Goal: Information Seeking & Learning: Check status

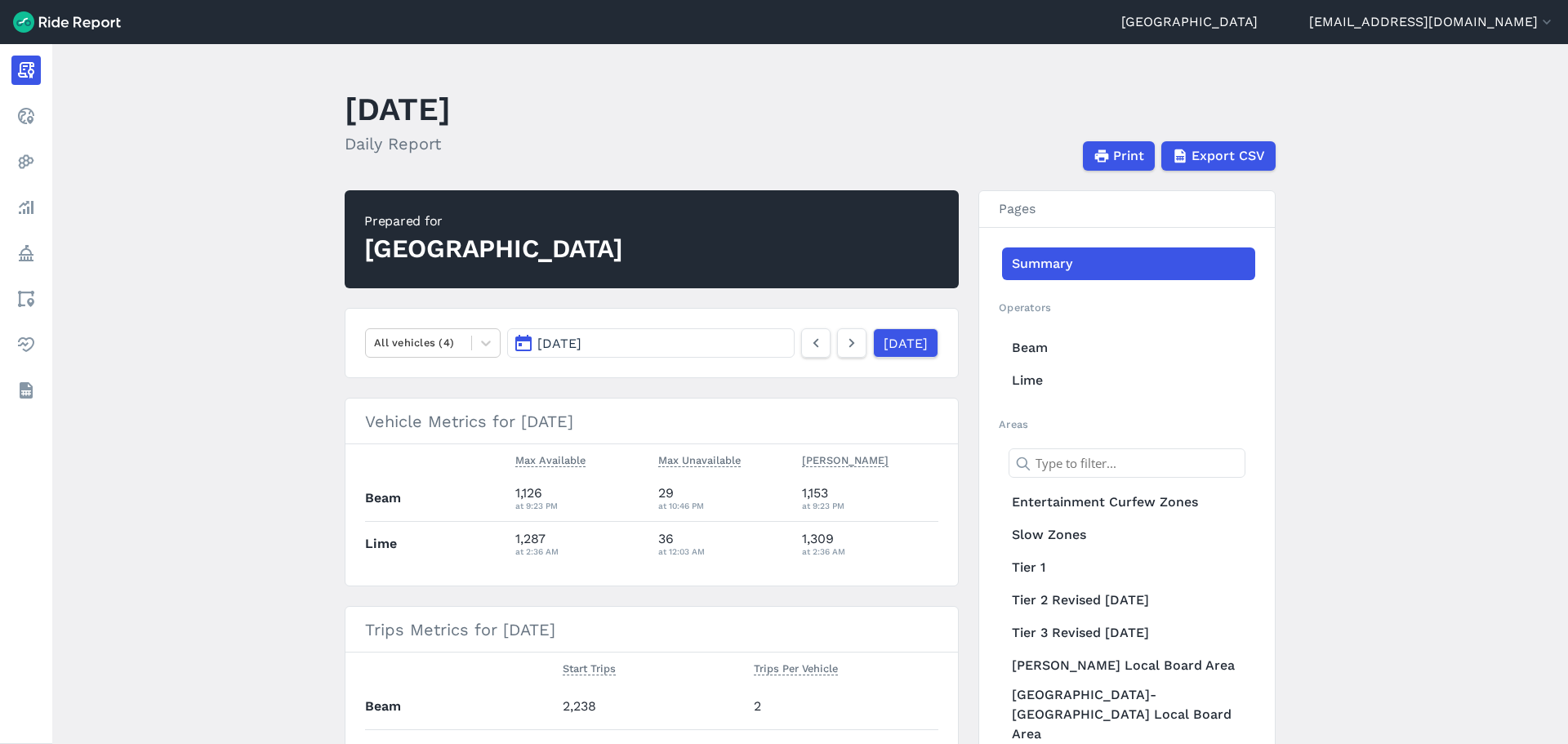
scroll to position [81, 0]
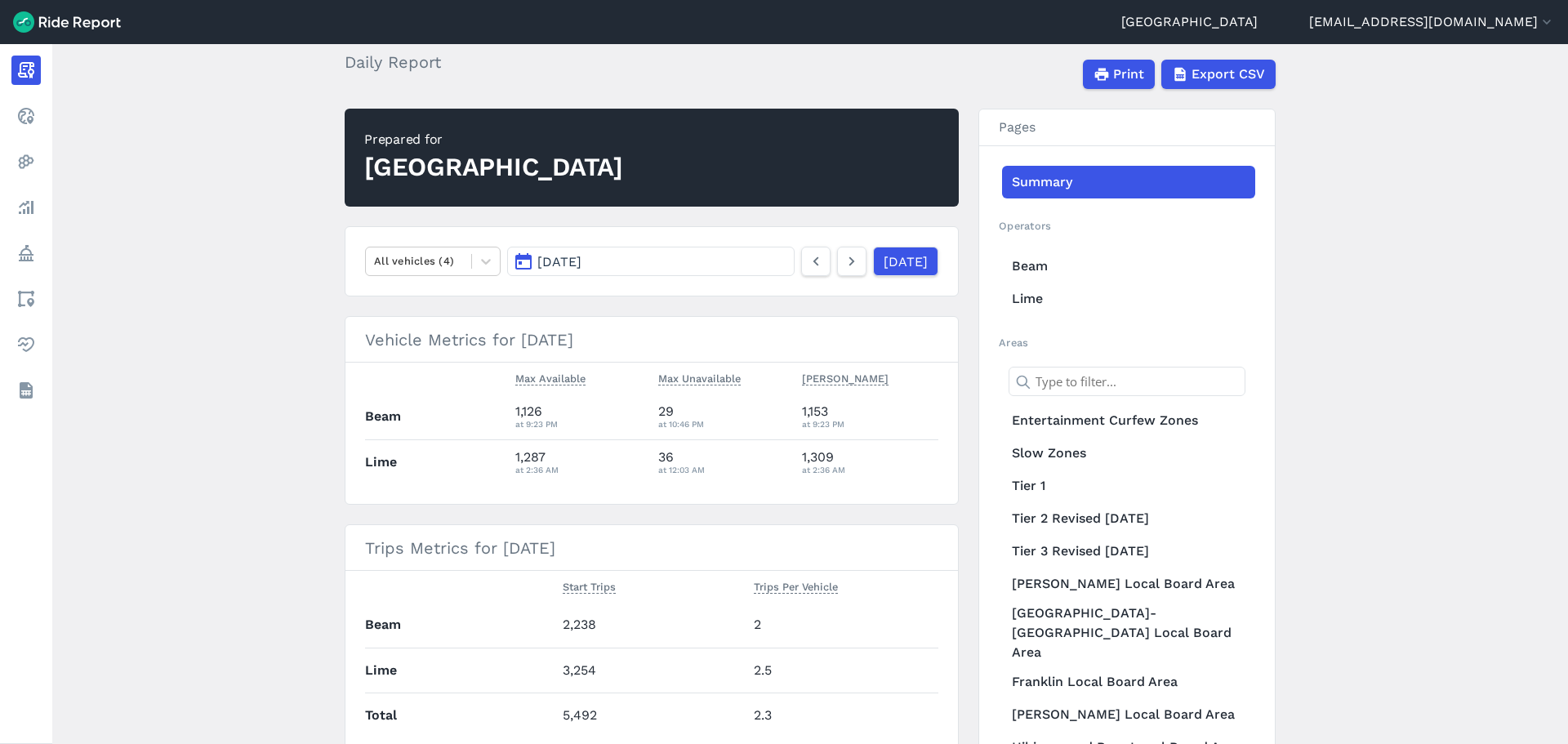
click at [573, 259] on span "[DATE]" at bounding box center [560, 261] width 44 height 16
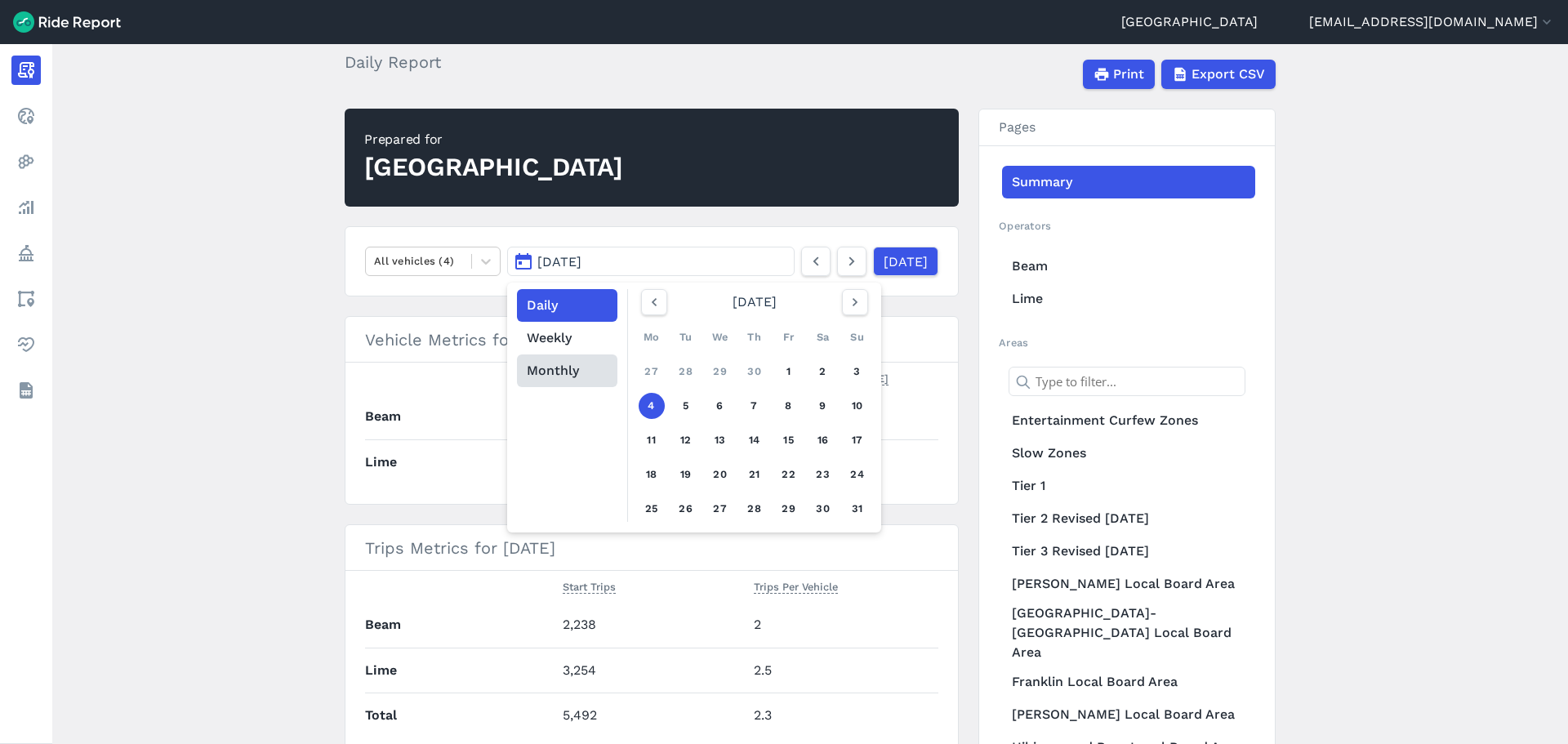
click at [545, 364] on button "Monthly" at bounding box center [567, 371] width 100 height 33
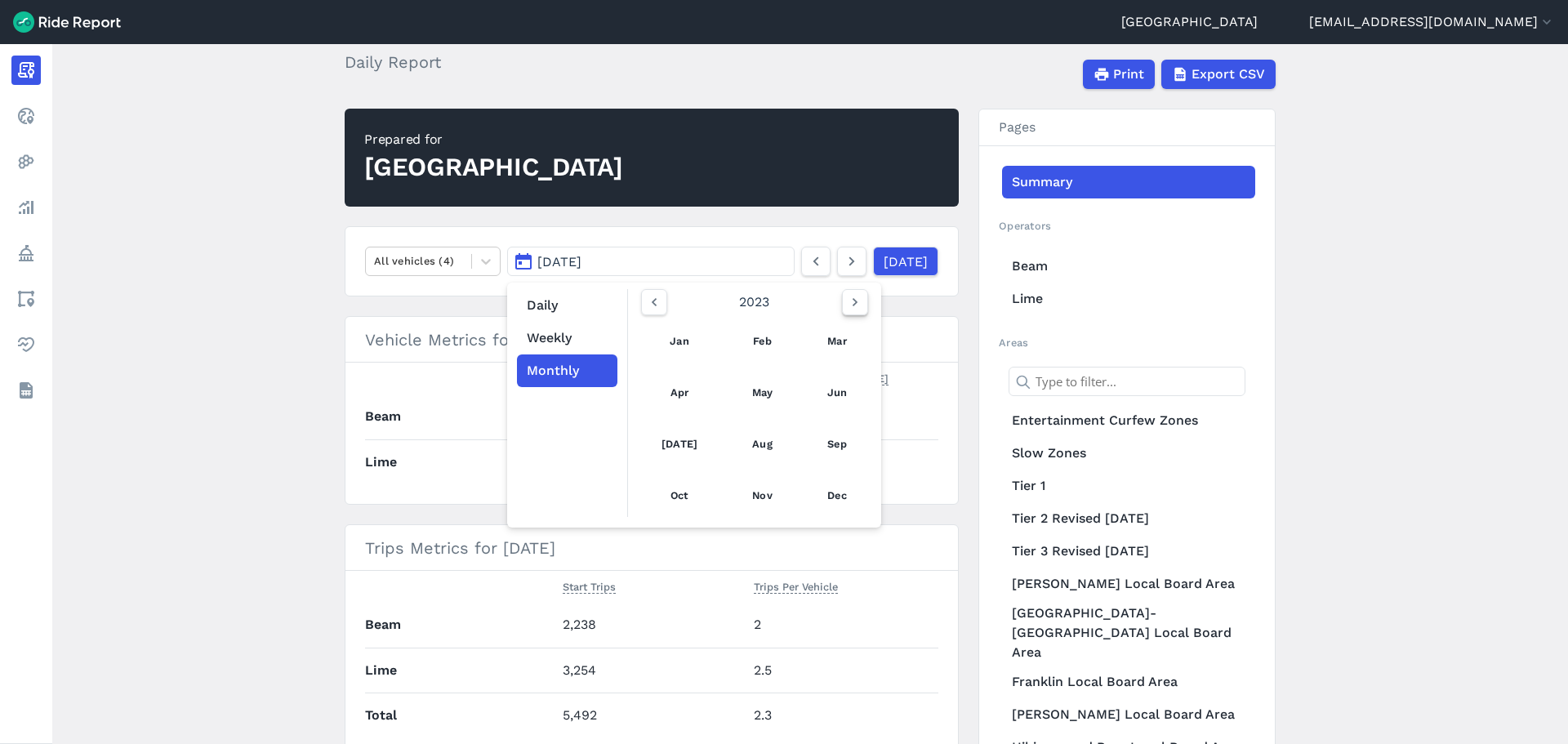
click at [857, 301] on icon "button" at bounding box center [855, 302] width 16 height 16
click at [635, 301] on div "2026" at bounding box center [754, 302] width 241 height 26
click at [654, 301] on icon "button" at bounding box center [654, 302] width 16 height 16
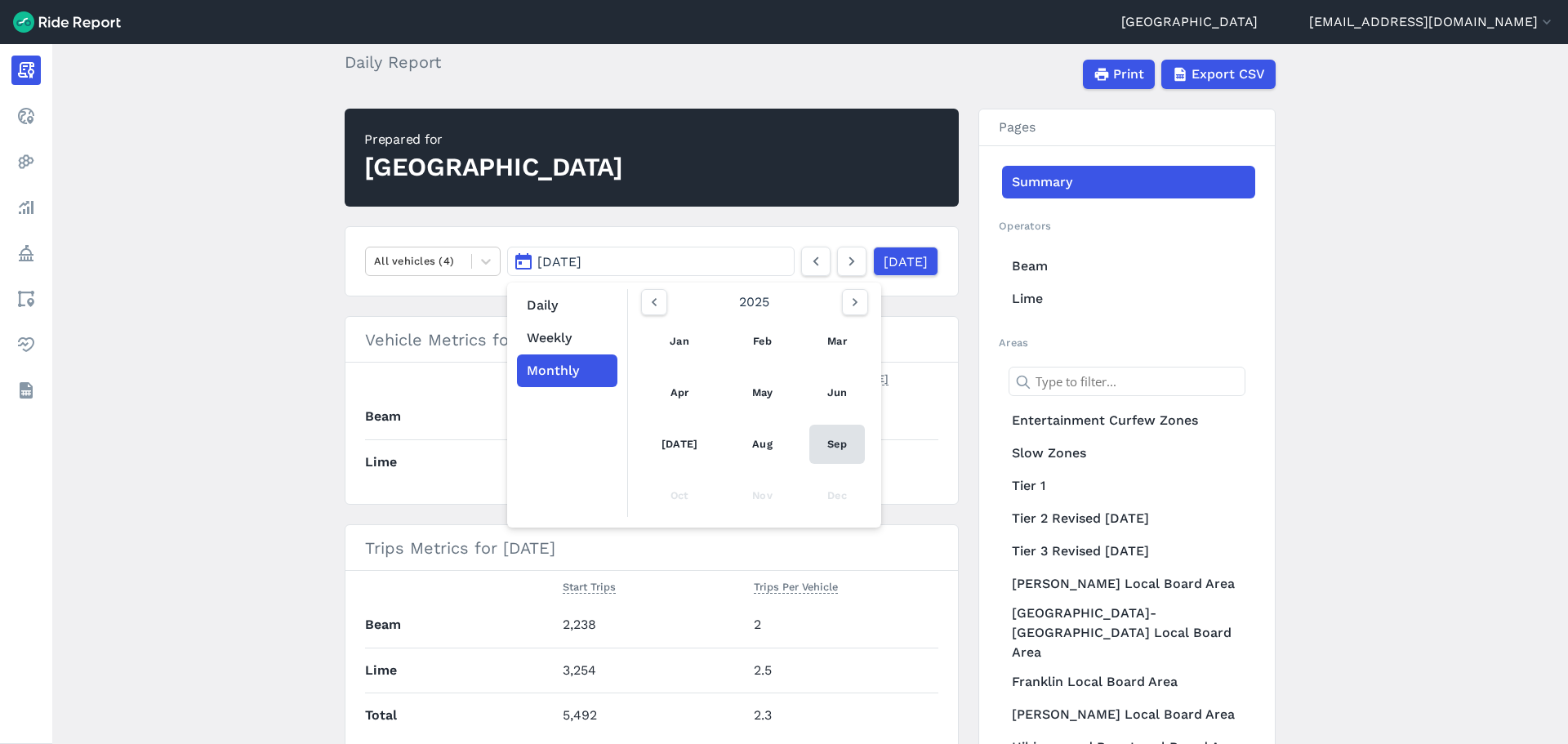
click at [833, 435] on link "Sep" at bounding box center [837, 444] width 56 height 39
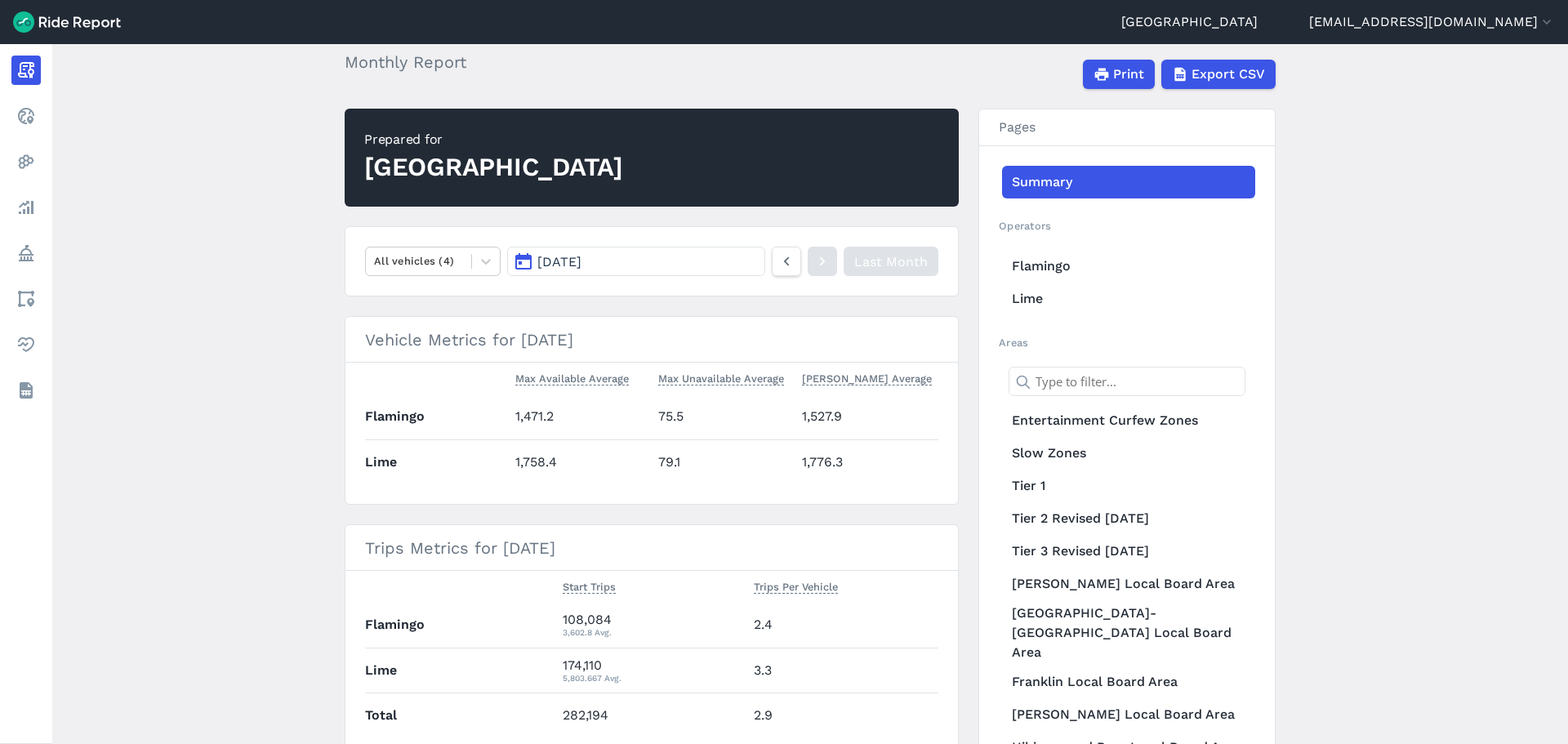
click at [301, 383] on main "[DATE] Monthly Report Print Export CSV Prepared for Auckland All vehicles (4) […" at bounding box center [810, 394] width 1516 height 700
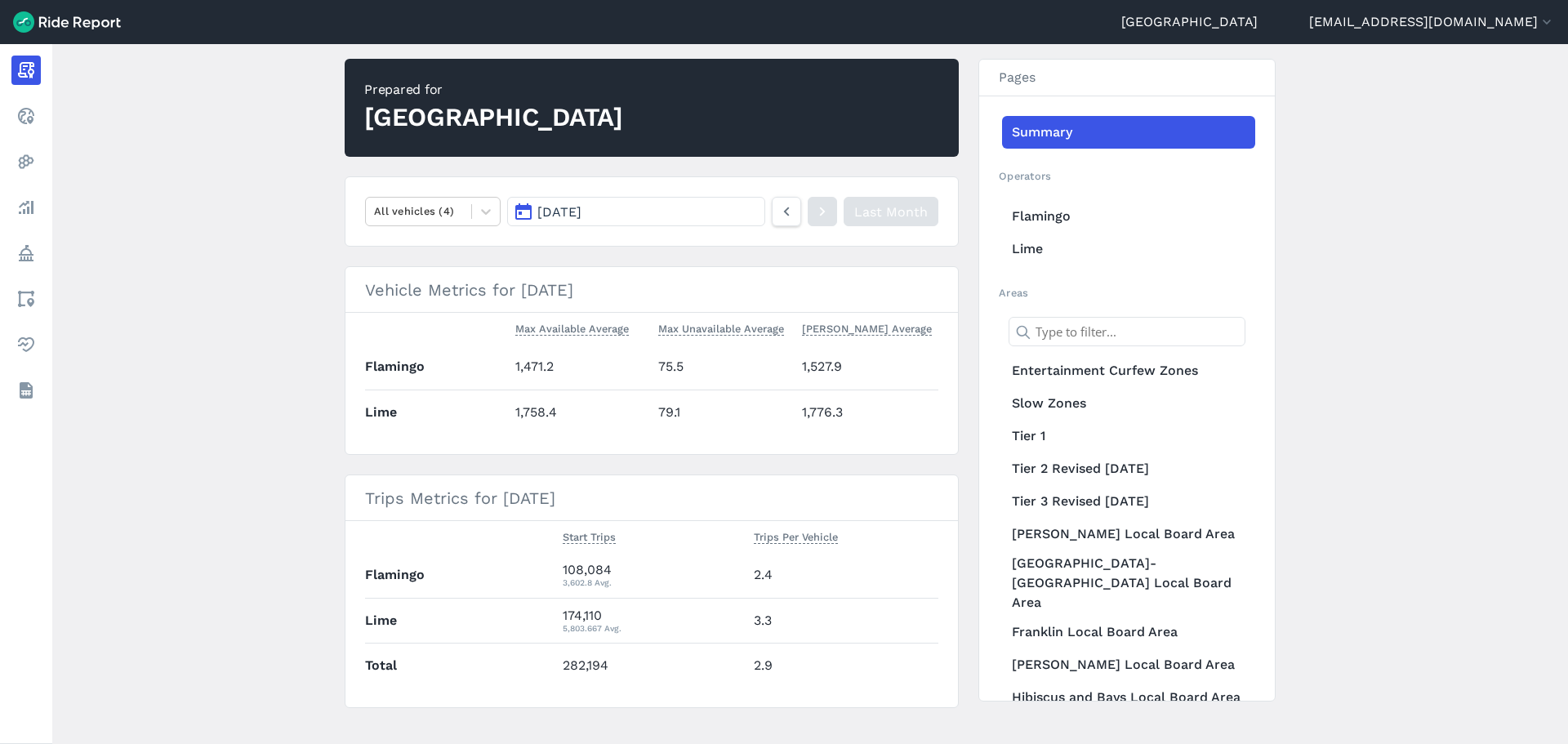
scroll to position [154, 0]
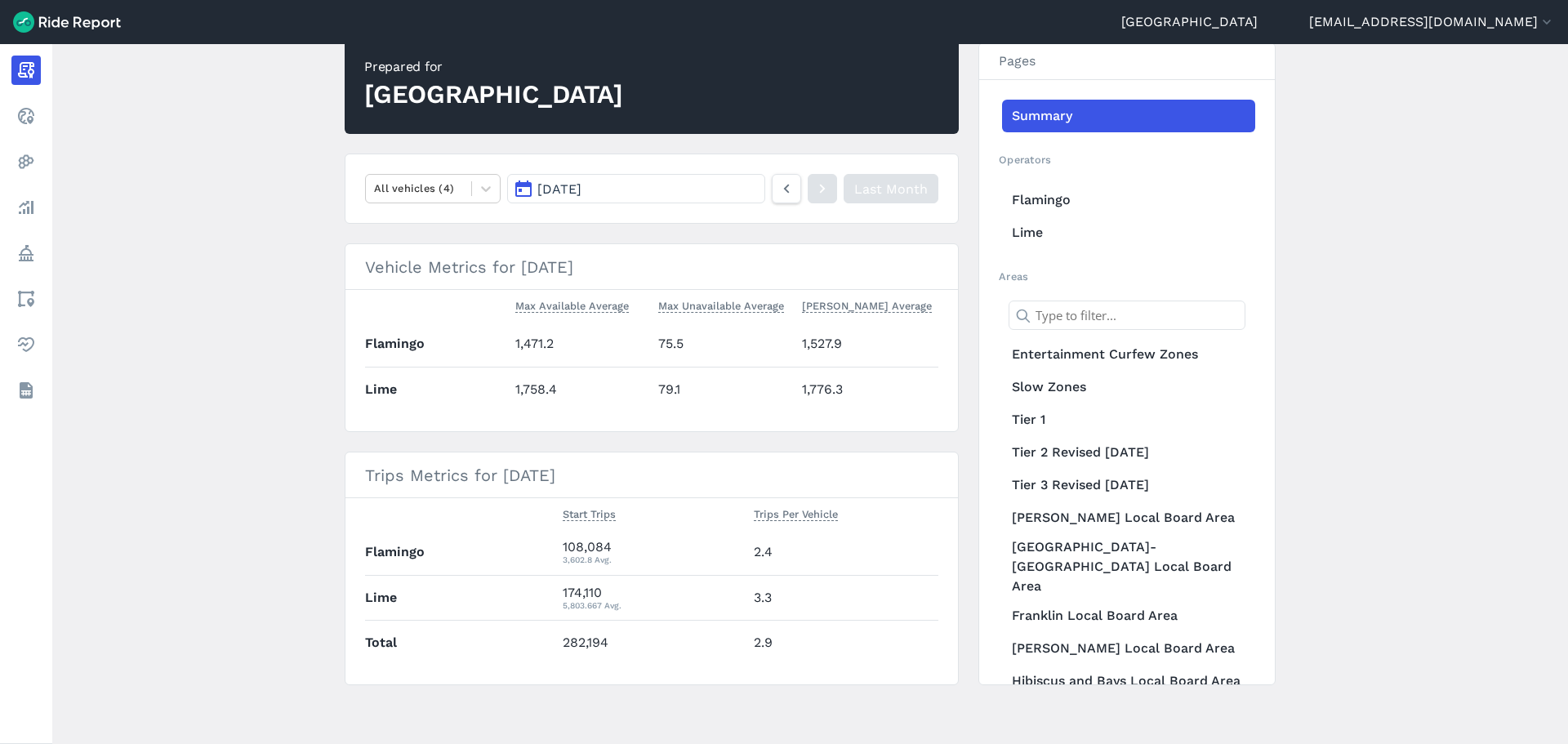
click at [626, 190] on button "[DATE]" at bounding box center [636, 189] width 258 height 30
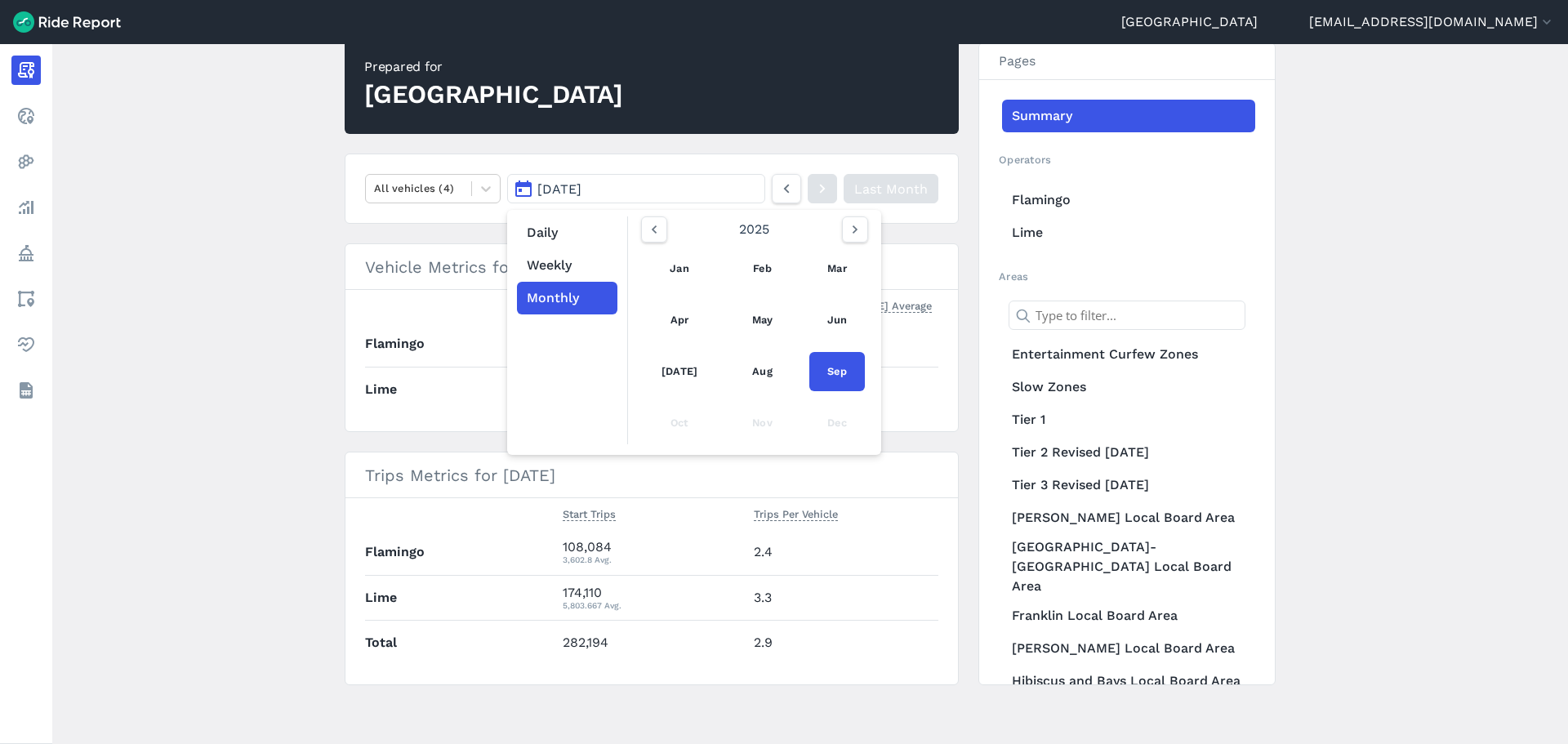
click at [659, 158] on nav "All vehicles (4) [DATE] Daily Weekly Monthly [DATE] Feb Mar Apr May Jun [DATE] …" at bounding box center [652, 189] width 614 height 71
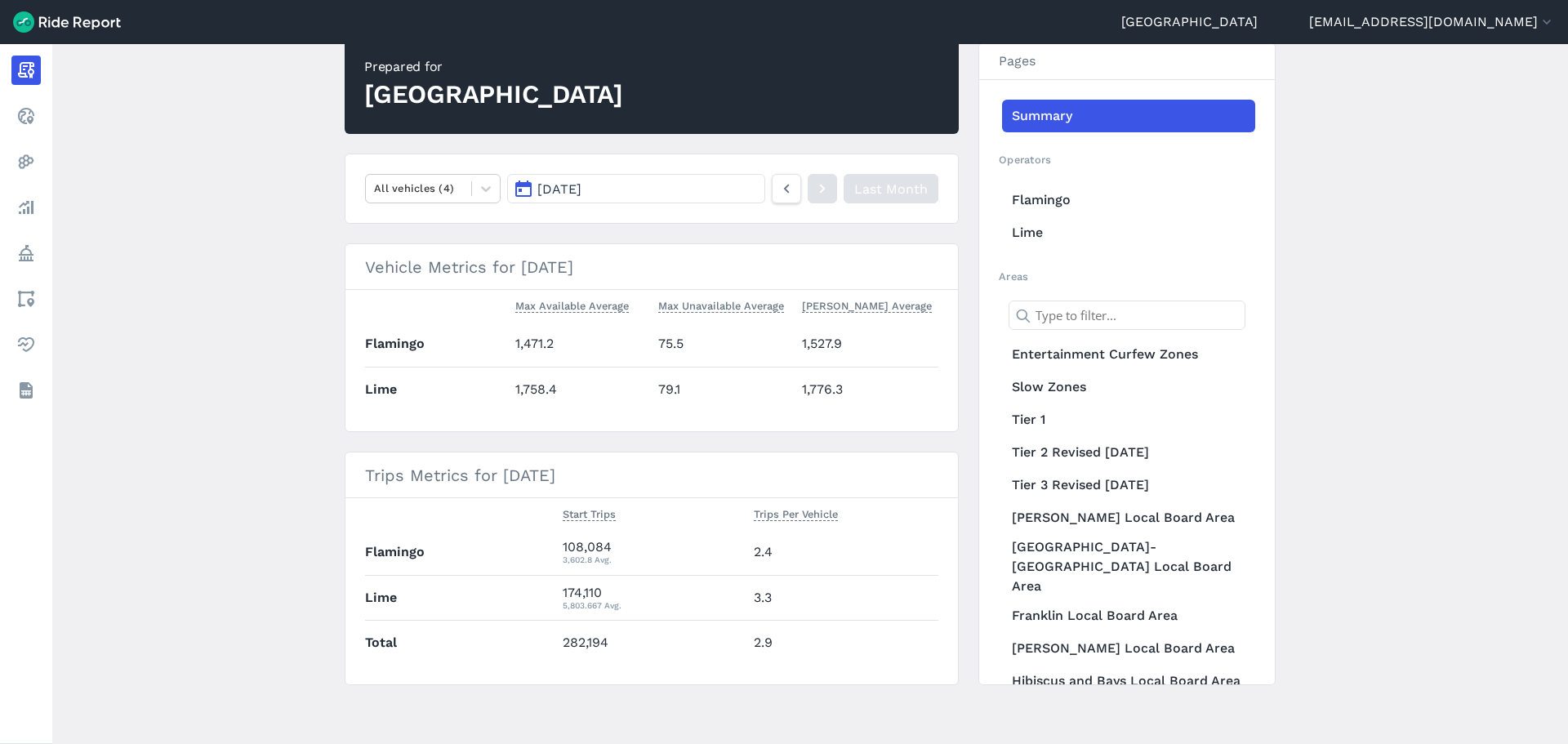
click at [625, 195] on button "[DATE]" at bounding box center [636, 189] width 258 height 30
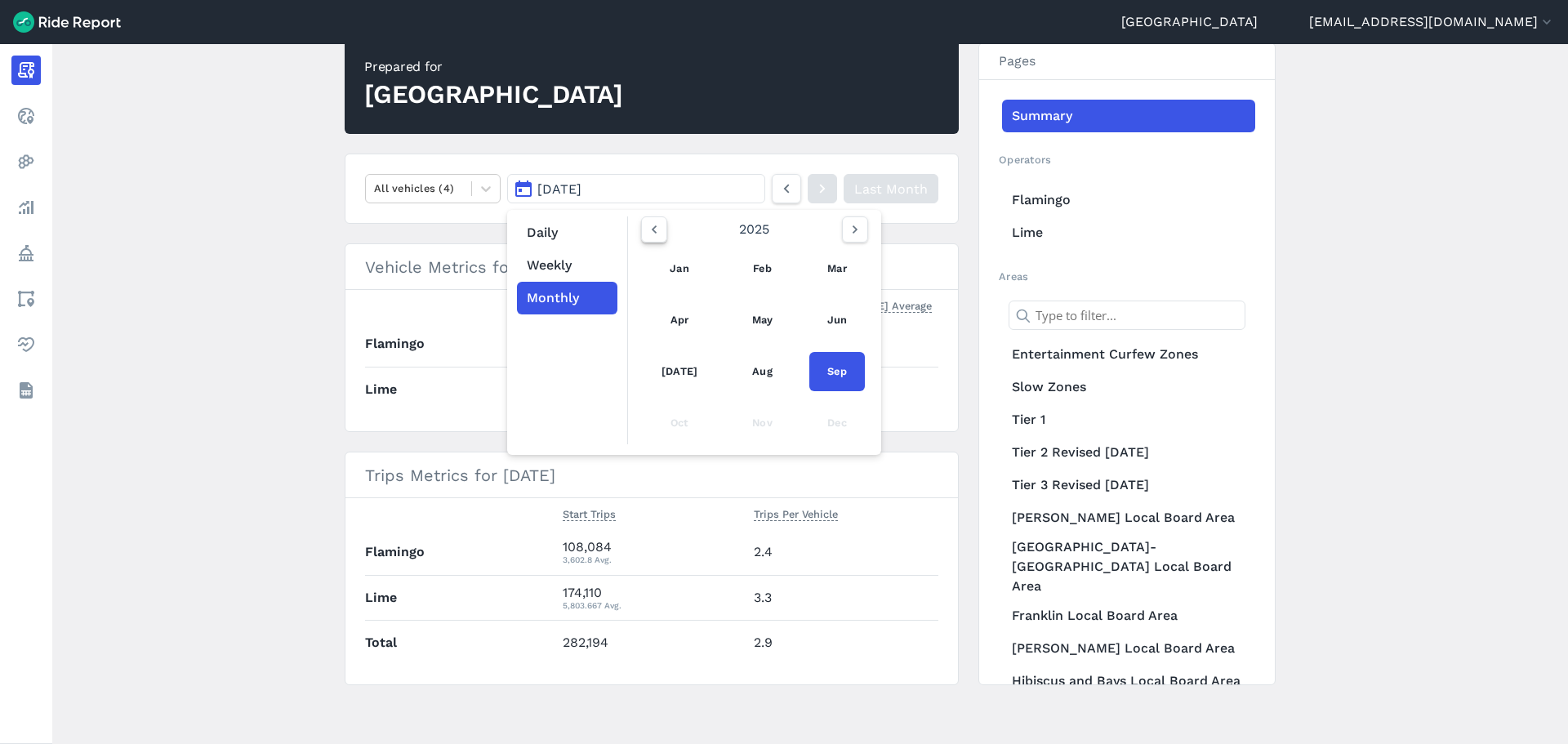
click at [646, 222] on icon "button" at bounding box center [654, 230] width 16 height 16
click at [648, 225] on icon "button" at bounding box center [654, 230] width 16 height 16
click at [847, 227] on icon "button" at bounding box center [855, 230] width 16 height 16
click at [676, 427] on link "Oct" at bounding box center [680, 424] width 72 height 39
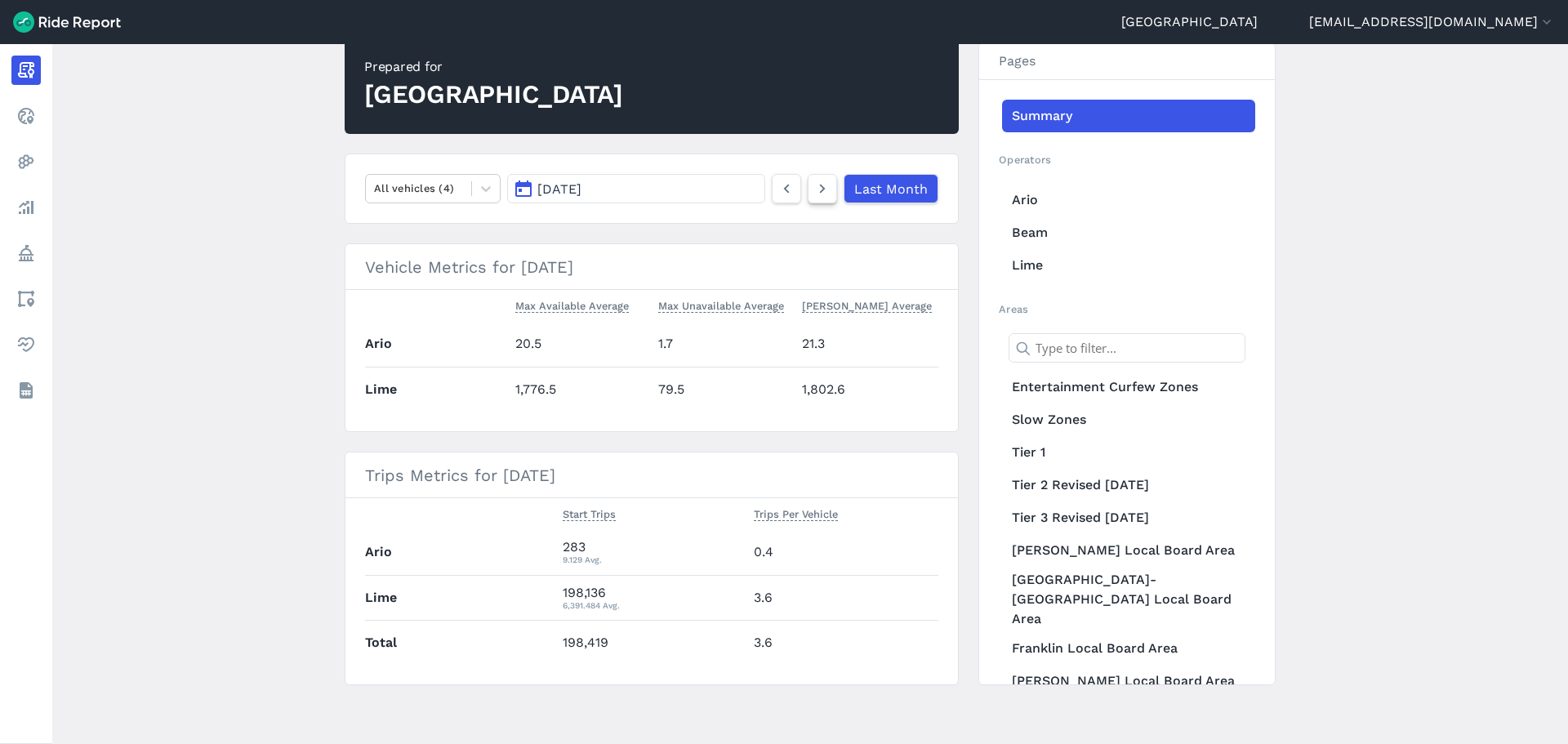
click at [819, 181] on icon at bounding box center [823, 189] width 18 height 20
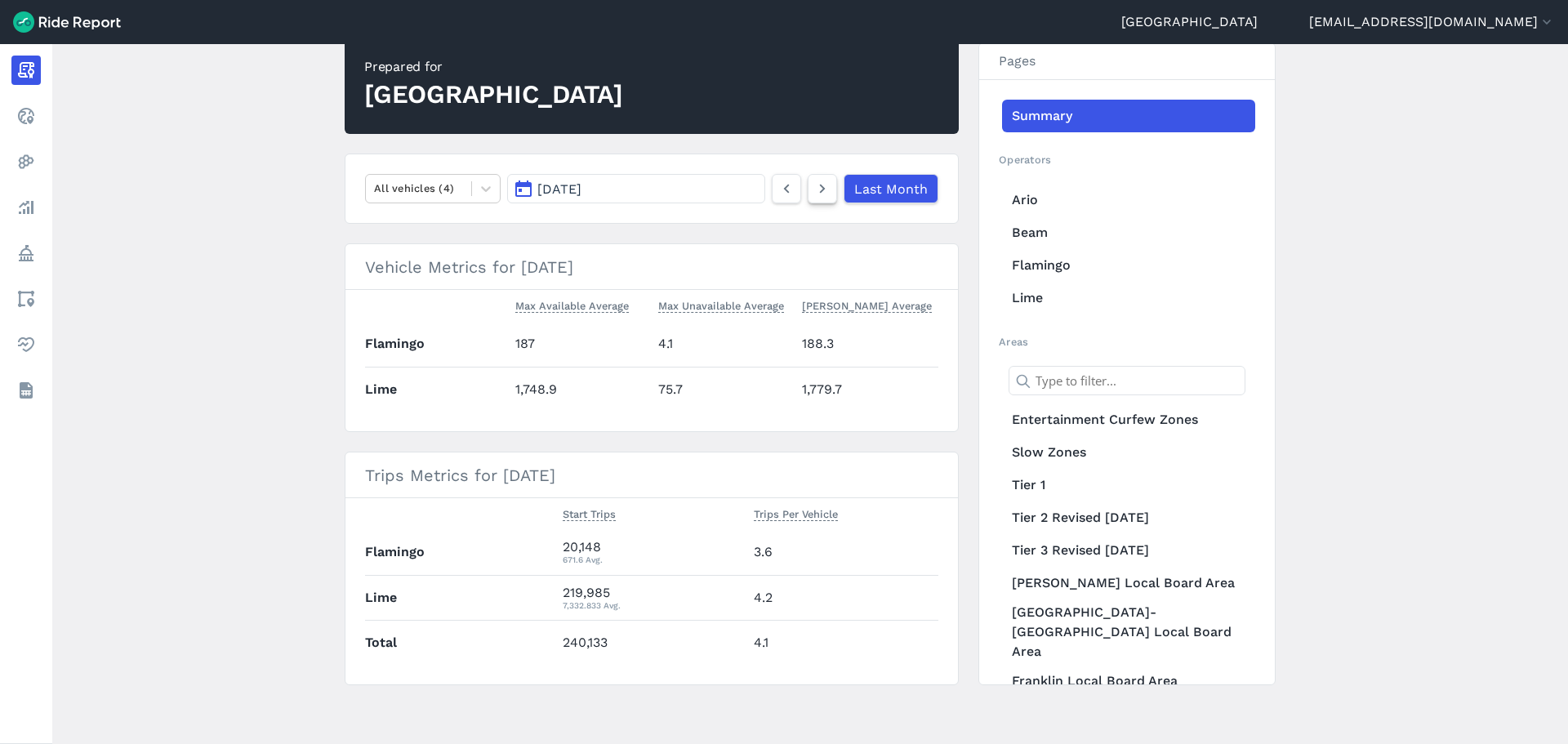
click at [820, 186] on use at bounding box center [823, 189] width 6 height 9
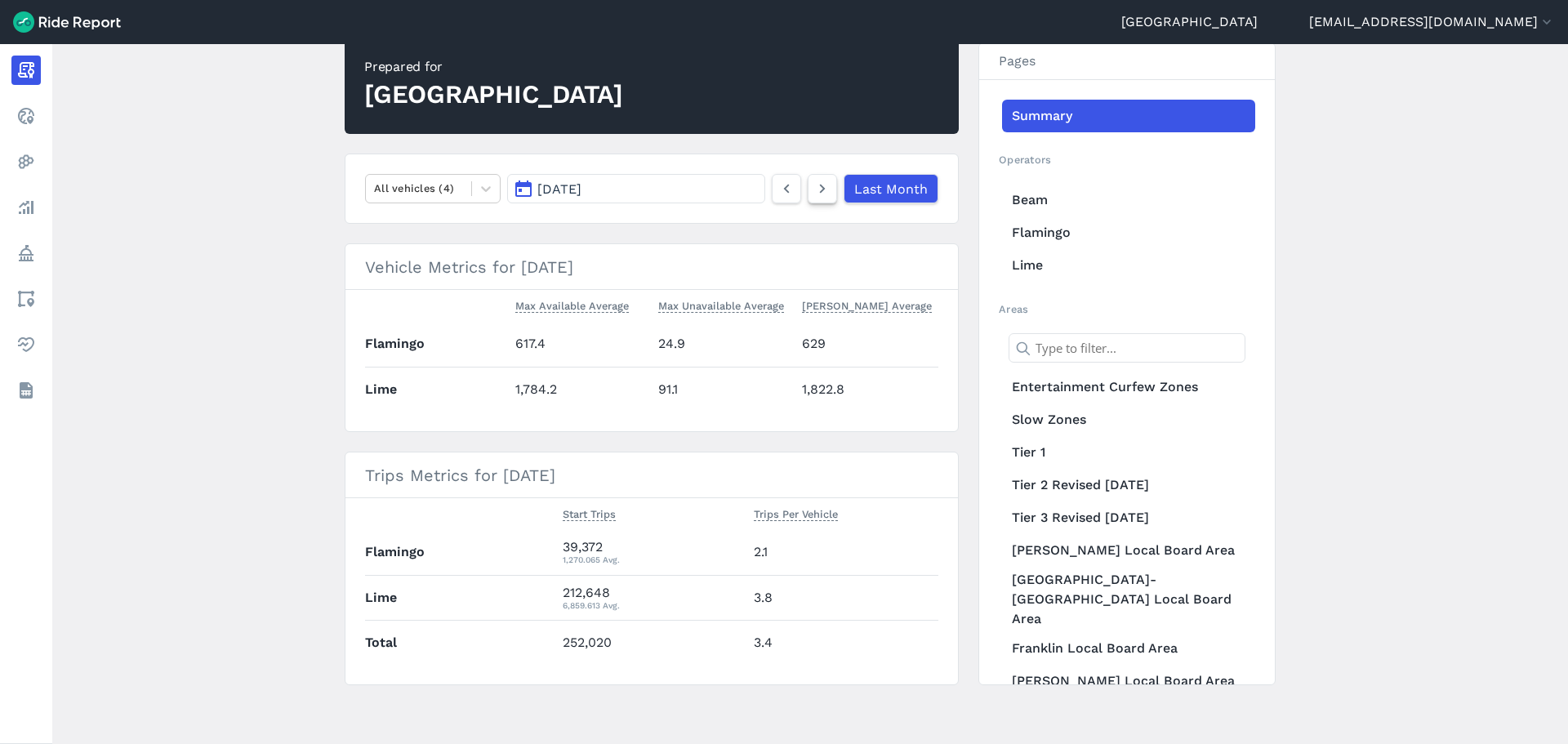
click at [827, 191] on icon at bounding box center [823, 189] width 18 height 20
click at [818, 190] on icon at bounding box center [823, 189] width 18 height 20
click at [823, 186] on icon at bounding box center [823, 189] width 18 height 20
click at [817, 192] on icon at bounding box center [823, 189] width 18 height 20
click at [825, 186] on icon at bounding box center [823, 189] width 18 height 20
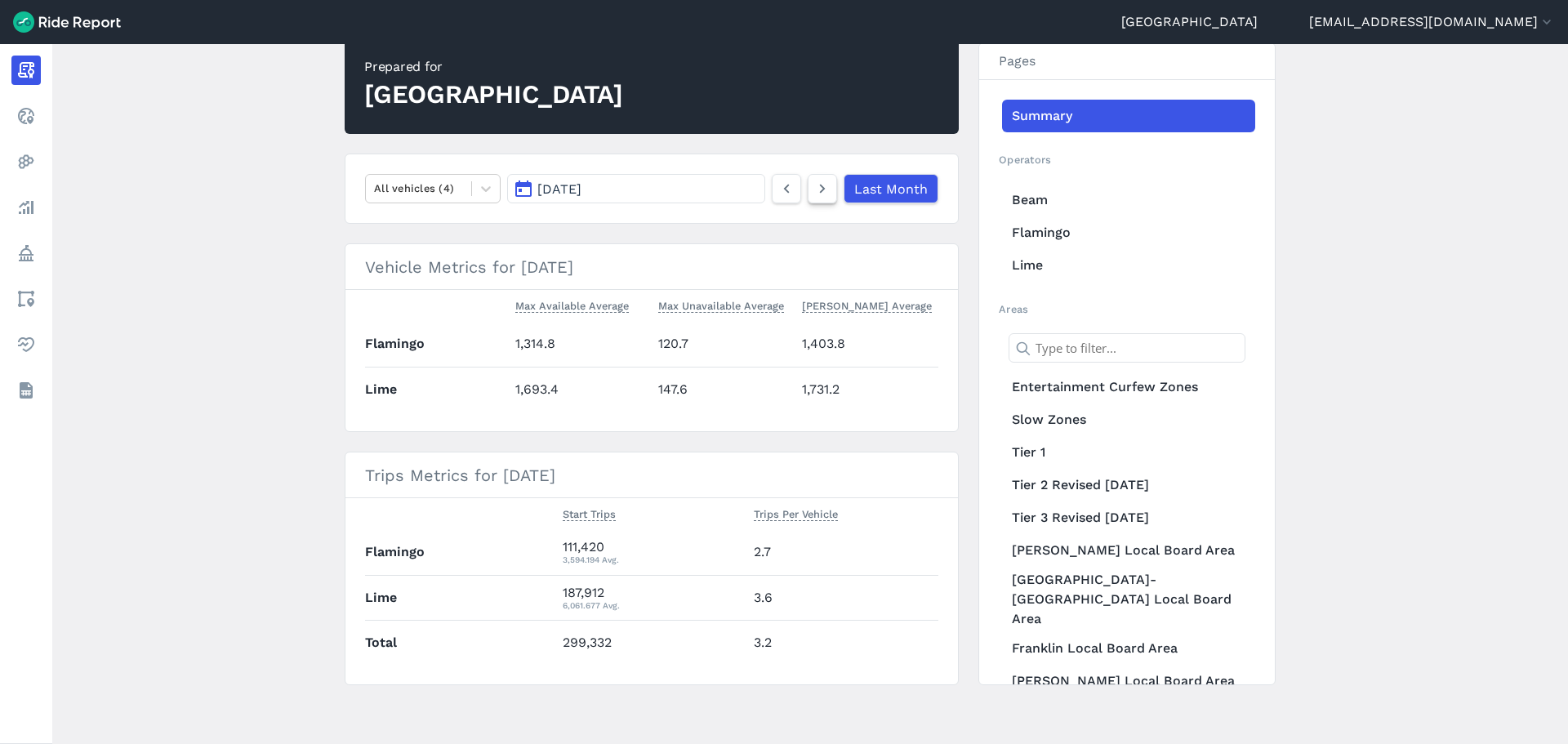
click at [825, 187] on icon at bounding box center [823, 189] width 18 height 20
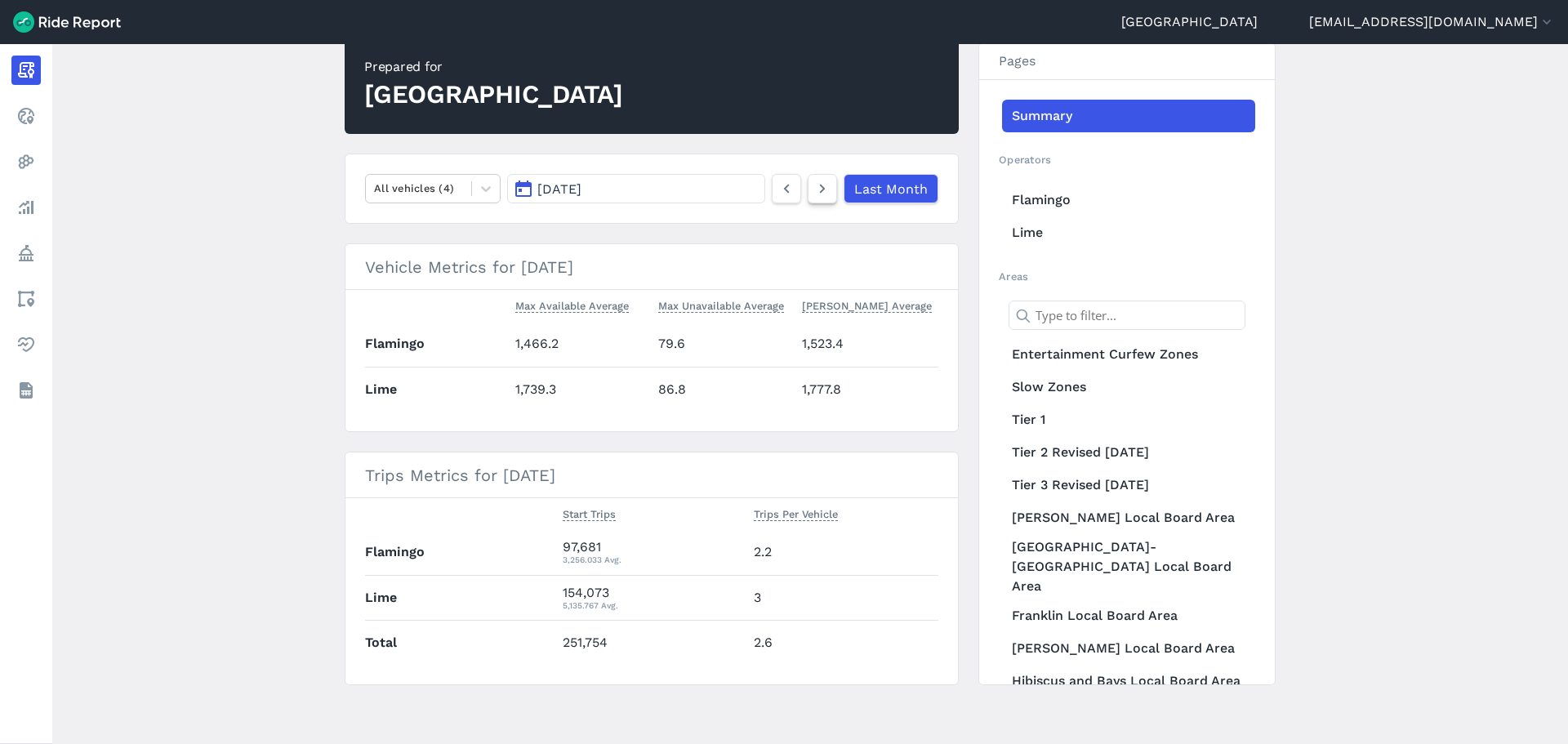
click at [823, 190] on use at bounding box center [823, 189] width 6 height 9
click at [805, 193] on div "Last Month" at bounding box center [855, 189] width 167 height 30
click at [821, 191] on use at bounding box center [823, 189] width 6 height 9
click at [817, 183] on icon at bounding box center [823, 189] width 18 height 20
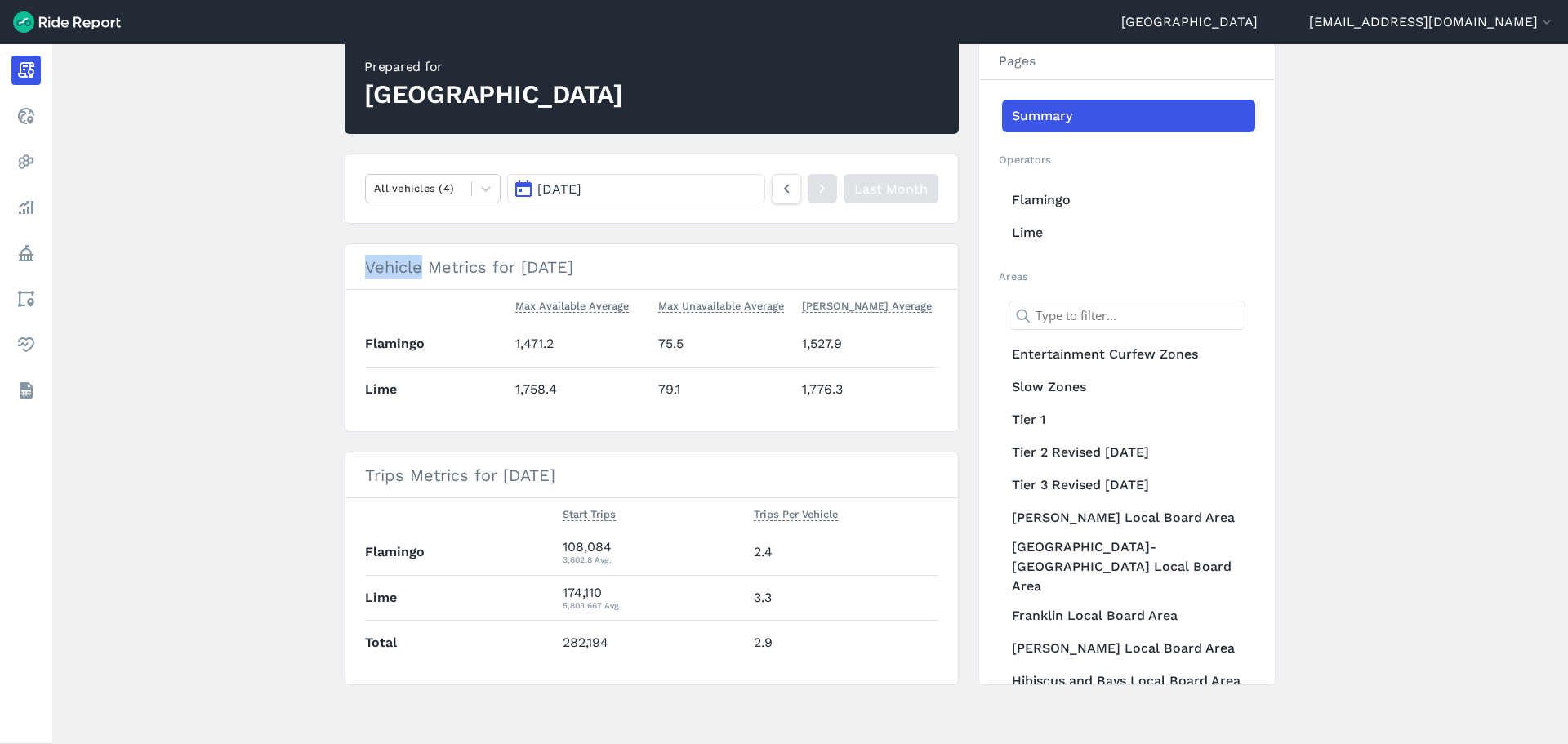
drag, startPoint x: 246, startPoint y: 254, endPoint x: 257, endPoint y: 250, distance: 11.7
click at [249, 253] on main "[DATE] Monthly Report Print Export CSV Prepared for Auckland All vehicles (4) […" at bounding box center [810, 394] width 1516 height 700
click at [461, 223] on nav "All vehicles (4) [DATE] Last Month" at bounding box center [652, 189] width 614 height 71
drag, startPoint x: 294, startPoint y: 457, endPoint x: 294, endPoint y: 448, distance: 9.0
click at [294, 452] on main "[DATE] Monthly Report Print Export CSV Prepared for Auckland All vehicles (4) […" at bounding box center [810, 394] width 1516 height 700
